Goal: Check status: Check status

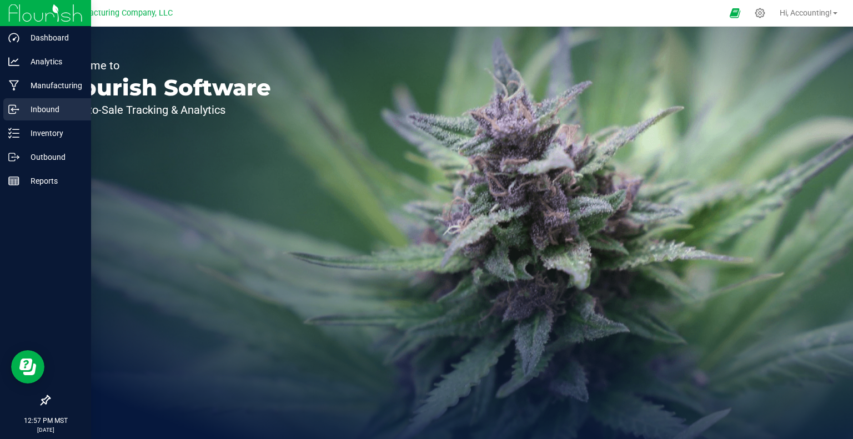
click at [6, 115] on div "Inbound" at bounding box center [47, 109] width 88 height 22
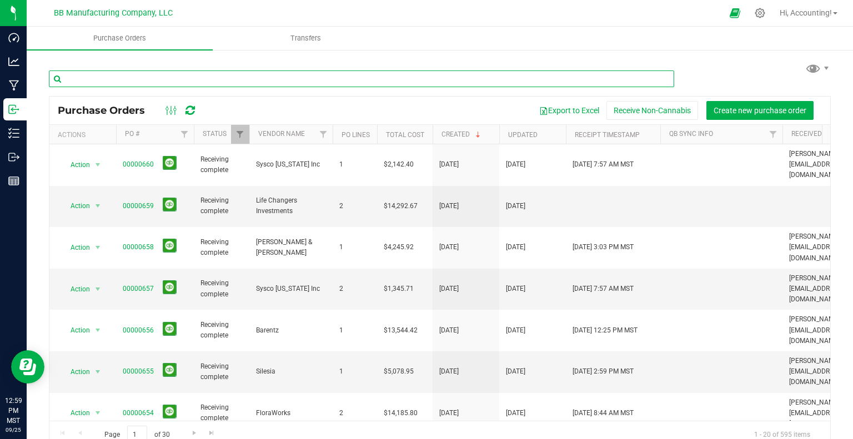
click at [176, 74] on input "text" at bounding box center [361, 79] width 625 height 17
click at [181, 82] on input "text" at bounding box center [361, 79] width 625 height 17
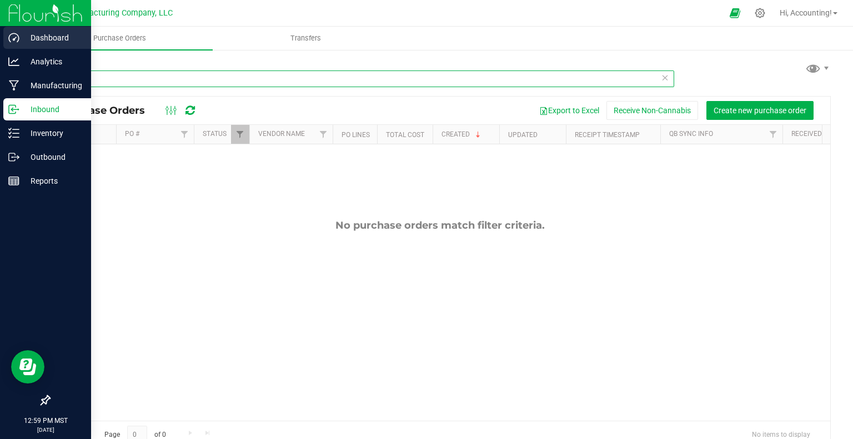
drag, startPoint x: 166, startPoint y: 82, endPoint x: 0, endPoint y: 44, distance: 169.8
click at [0, 44] on div "Dashboard Analytics Manufacturing Inbound Inventory Outbound Reports 12:59 PM M…" at bounding box center [426, 219] width 853 height 439
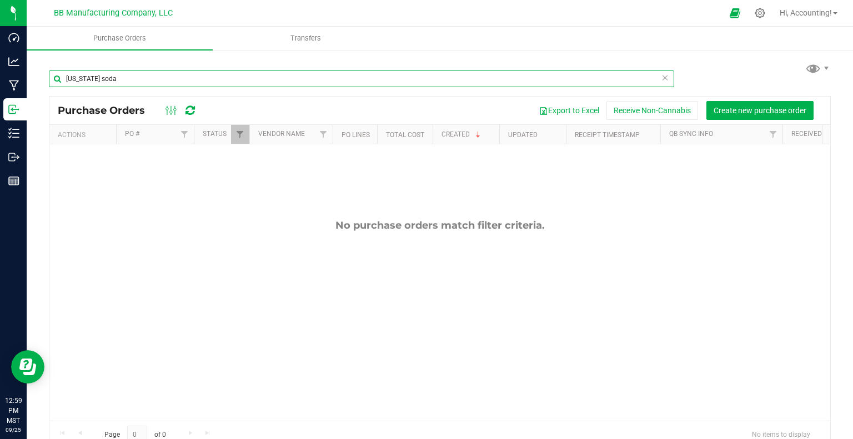
type input "[US_STATE] soda"
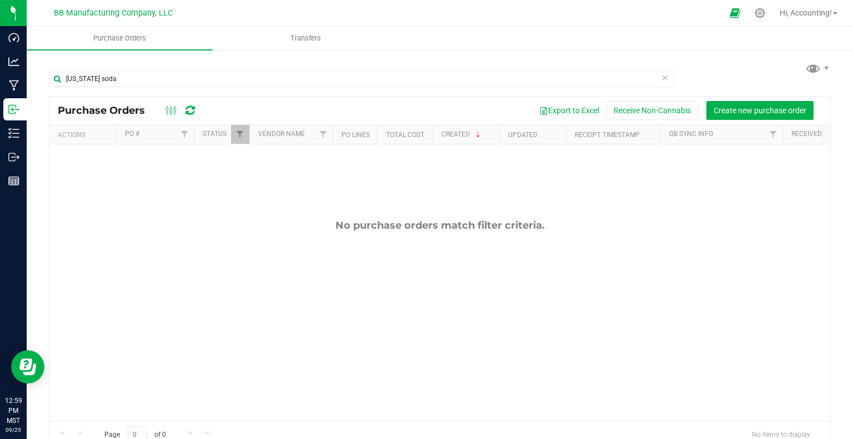
click at [176, 250] on div "Purchase Orders Transfers [US_STATE] soda Purchase Orders Export to Excel Recei…" at bounding box center [440, 233] width 826 height 413
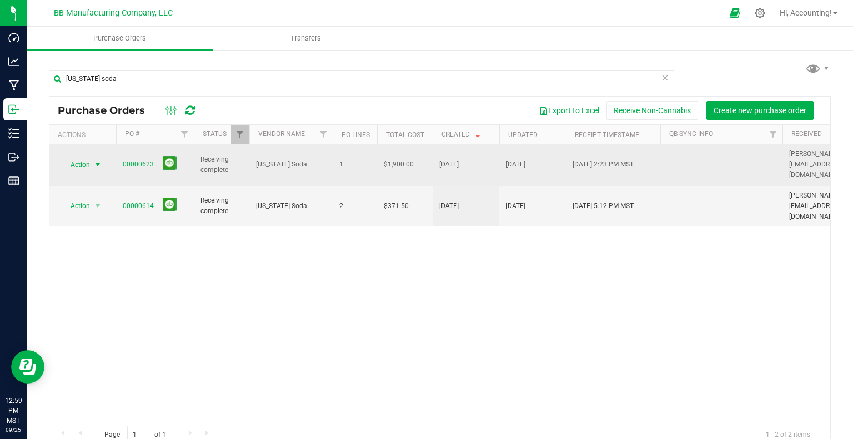
click at [88, 157] on span "Action" at bounding box center [76, 165] width 30 height 16
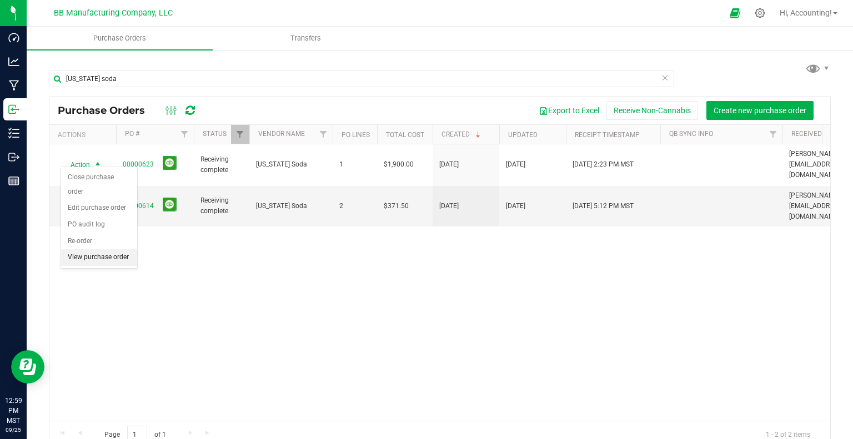
click at [88, 249] on li "View purchase order" at bounding box center [99, 257] width 76 height 17
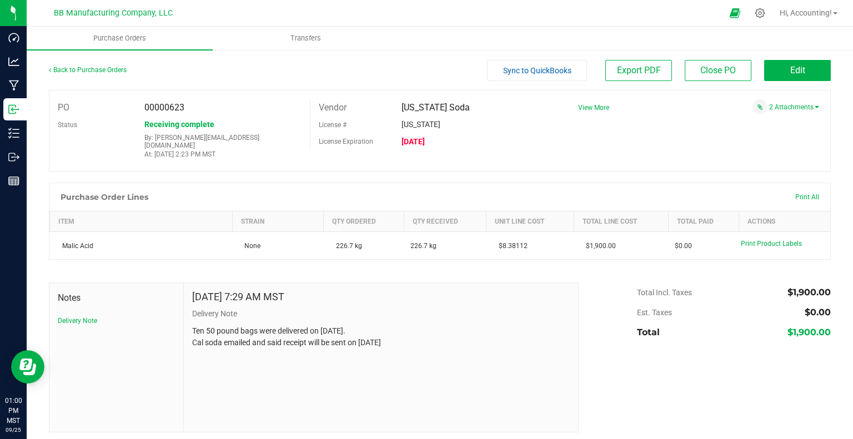
click at [782, 101] on div "2 Attachments" at bounding box center [694, 106] width 249 height 15
click at [783, 104] on link "2 Attachments" at bounding box center [794, 107] width 50 height 8
click at [761, 131] on span "SoCal Delivery [DATE].pdf" at bounding box center [771, 131] width 68 height 7
click at [792, 118] on span "BB 82564.pdf" at bounding box center [787, 121] width 37 height 7
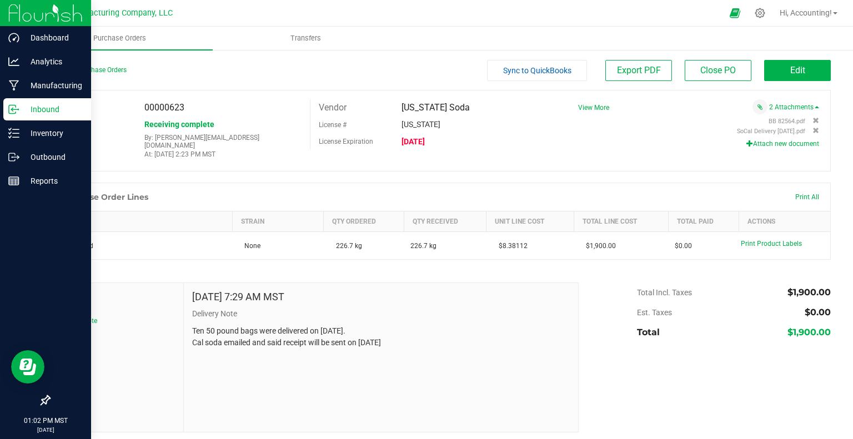
click at [35, 107] on p "Inbound" at bounding box center [52, 109] width 67 height 13
